Goal: Find specific page/section: Find specific page/section

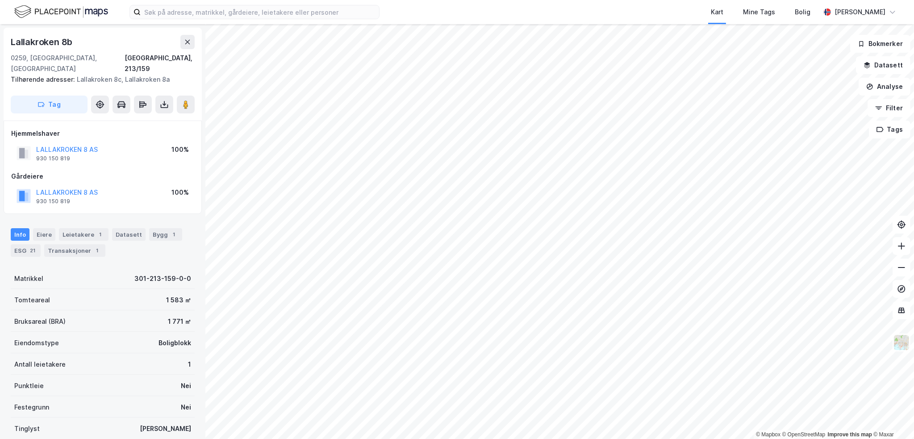
click at [37, 42] on div "Lallakroken 8b" at bounding box center [42, 42] width 63 height 14
copy div "Lallakroken 8b"
